Goal: Check status: Check status

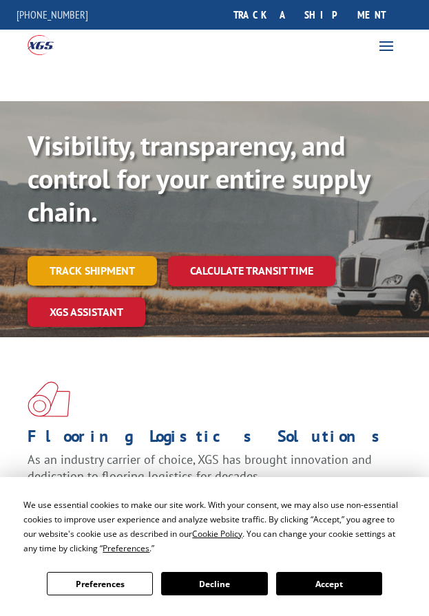
click at [123, 268] on link "Track shipment" at bounding box center [92, 270] width 129 height 29
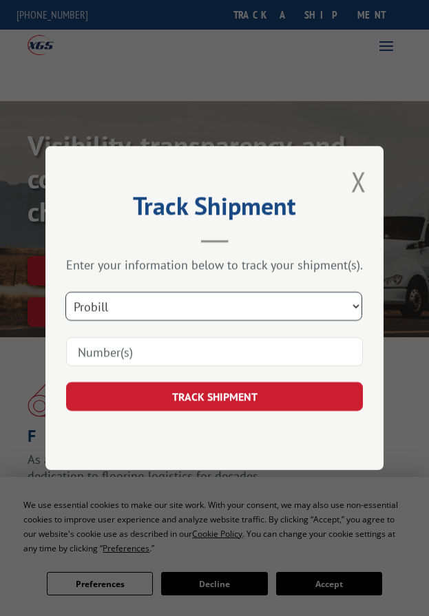
click at [171, 311] on select "Select category... Probill BOL PO" at bounding box center [213, 306] width 297 height 29
select select "po"
click at [67, 292] on select "Select category... Probill BOL PO" at bounding box center [213, 306] width 297 height 29
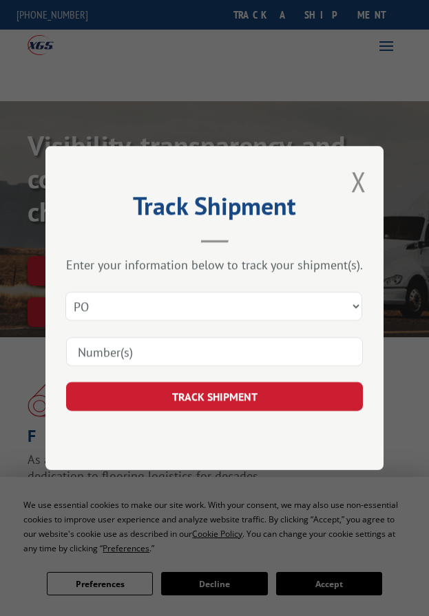
click at [179, 348] on input at bounding box center [214, 351] width 297 height 29
paste input "295757228"
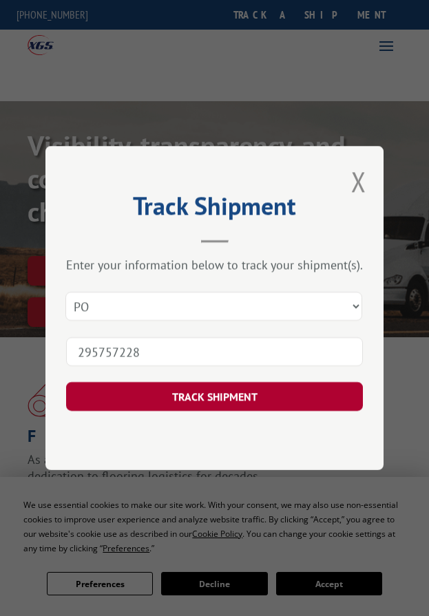
type input "295757228"
click at [165, 400] on button "TRACK SHIPMENT" at bounding box center [214, 396] width 297 height 29
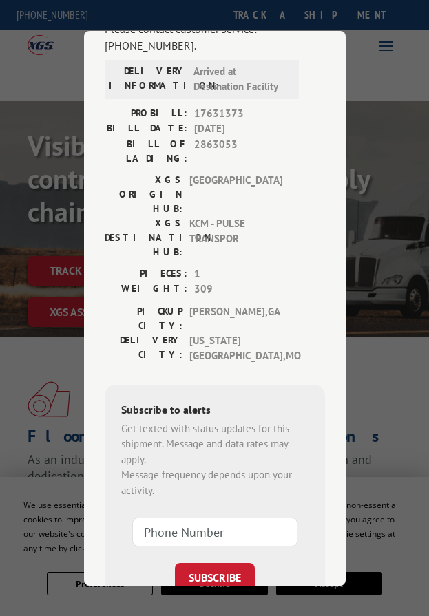
scroll to position [138, 0]
click at [220, 332] on span "[US_STATE][GEOGRAPHIC_DATA] , [GEOGRAPHIC_DATA]" at bounding box center [235, 347] width 93 height 31
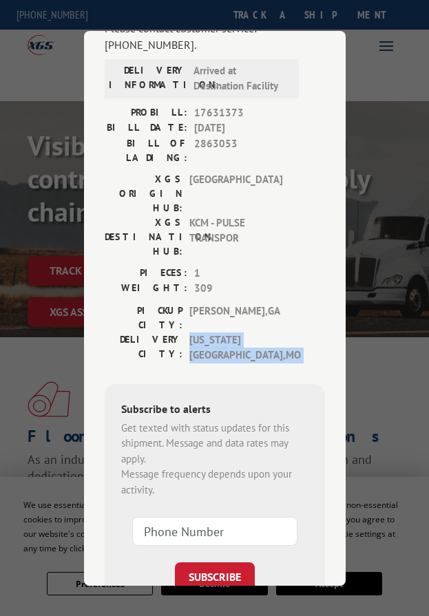
click at [220, 332] on span "[US_STATE][GEOGRAPHIC_DATA] , [GEOGRAPHIC_DATA]" at bounding box center [235, 347] width 93 height 31
click at [247, 384] on div "Subscribe to alerts Get texted with status updates for this shipment. Message a…" at bounding box center [215, 547] width 220 height 326
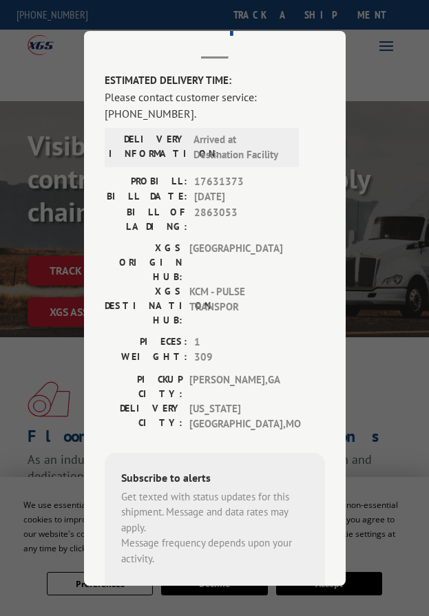
scroll to position [0, 0]
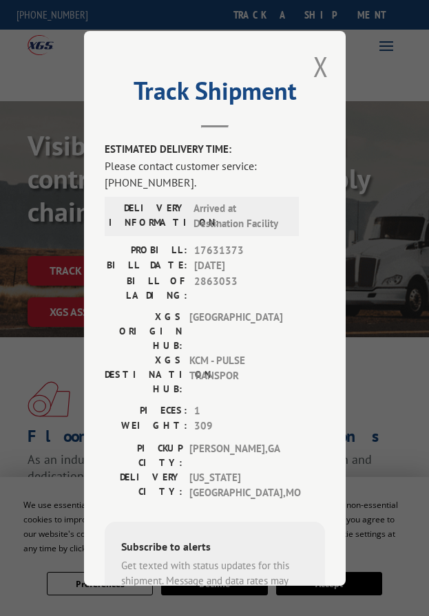
click at [223, 247] on span "17631373" at bounding box center [245, 250] width 103 height 16
click at [207, 274] on span "2863053" at bounding box center [245, 287] width 103 height 29
drag, startPoint x: 254, startPoint y: 163, endPoint x: 233, endPoint y: 174, distance: 23.4
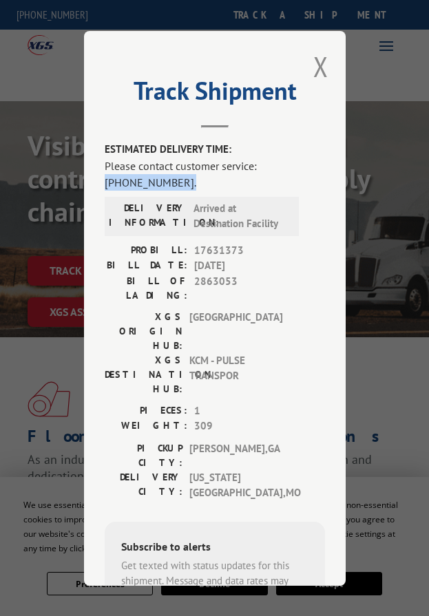
click at [200, 174] on div "Please contact customer service: [PHONE_NUMBER]." at bounding box center [215, 173] width 220 height 33
click at [233, 174] on div "Please contact customer service: [PHONE_NUMBER]." at bounding box center [215, 173] width 220 height 33
drag, startPoint x: 258, startPoint y: 163, endPoint x: 123, endPoint y: 176, distance: 136.3
click at [123, 176] on div "Please contact customer service: [PHONE_NUMBER]." at bounding box center [215, 173] width 220 height 33
click at [132, 178] on div "Please contact customer service: [PHONE_NUMBER]." at bounding box center [215, 173] width 220 height 33
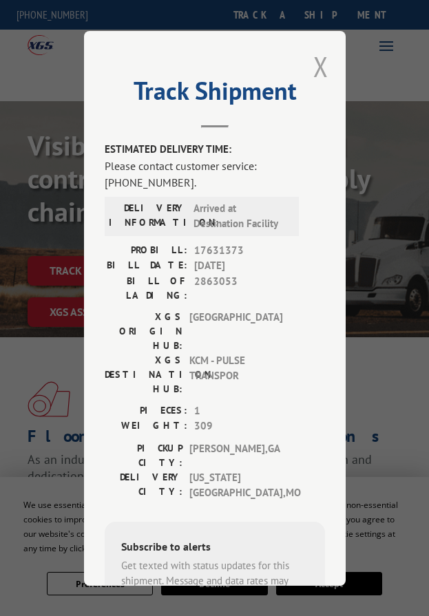
click at [313, 62] on button "Close modal" at bounding box center [320, 66] width 15 height 36
